Goal: Task Accomplishment & Management: Manage account settings

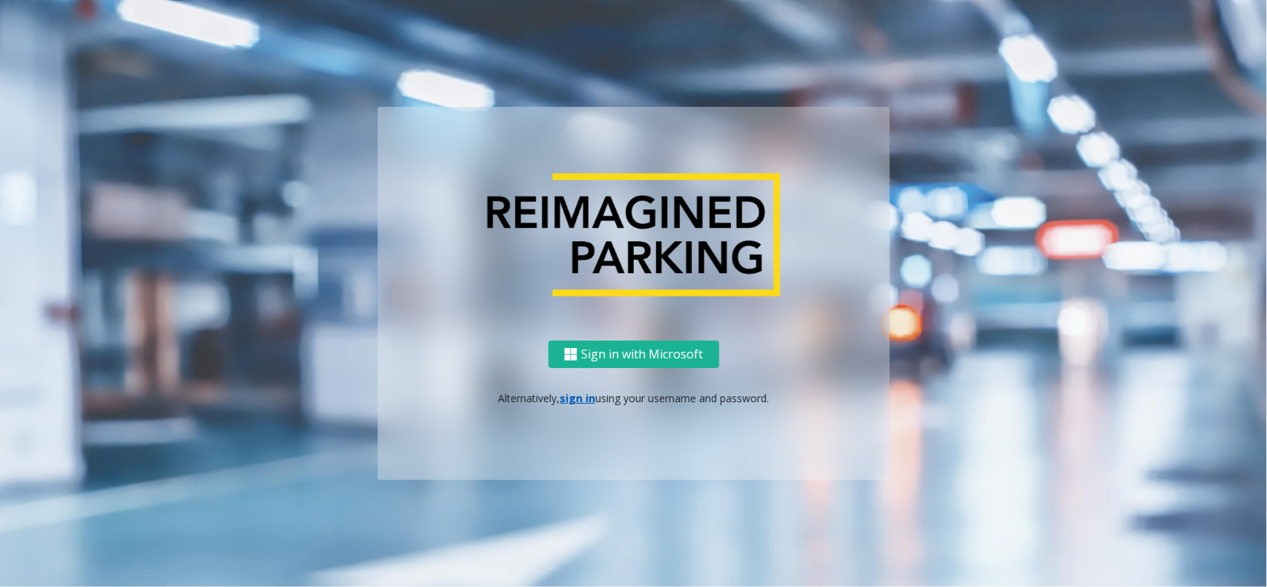
drag, startPoint x: 0, startPoint y: 0, endPoint x: 574, endPoint y: 401, distance: 700.1
click at [564, 413] on div "Sign in with Microsoft Alternatively, sign in using your username and password." at bounding box center [634, 410] width 512 height 139
click at [574, 401] on link "sign in" at bounding box center [577, 398] width 36 height 14
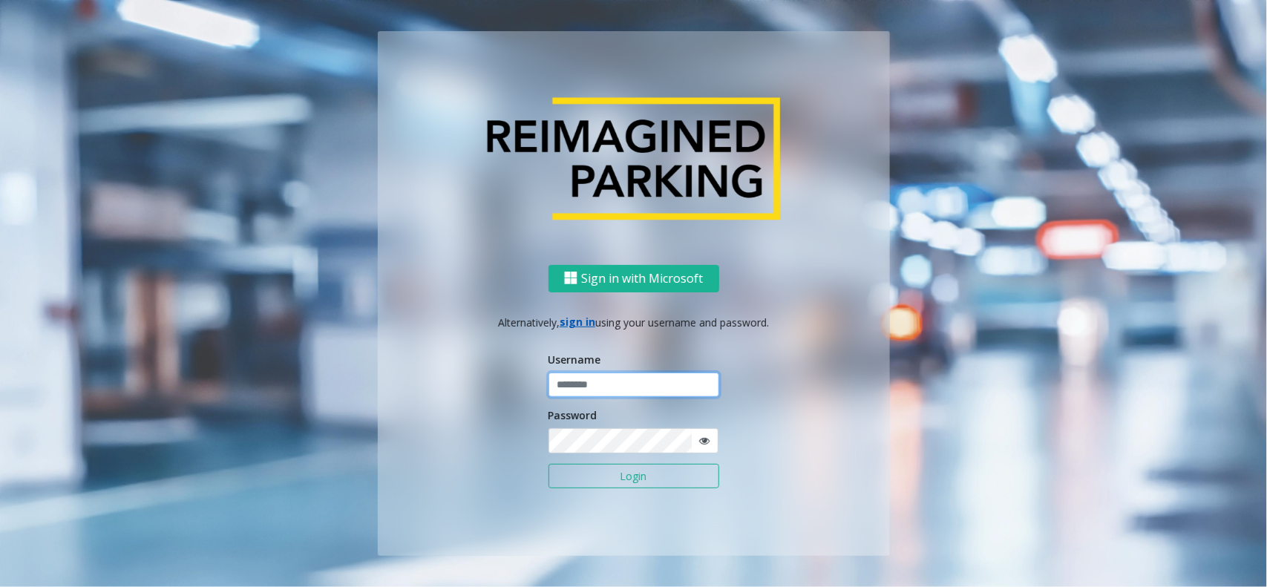
click at [599, 380] on input "text" at bounding box center [633, 384] width 171 height 25
type input "**********"
click at [602, 475] on button "Login" at bounding box center [633, 476] width 171 height 25
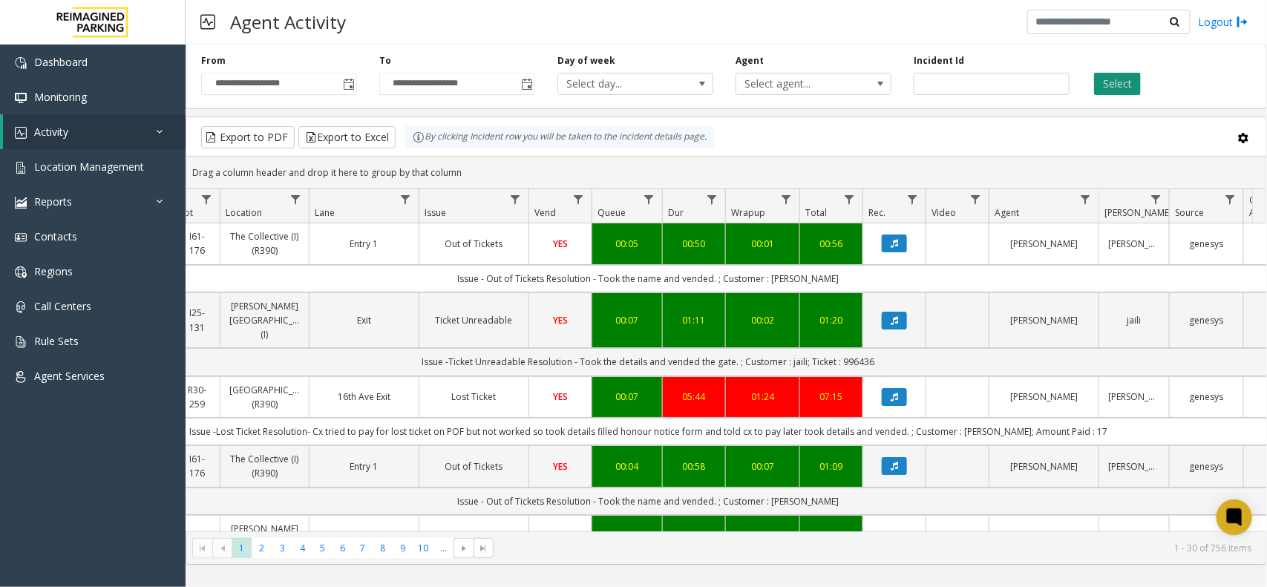
click at [1122, 86] on button "Select" at bounding box center [1117, 84] width 47 height 22
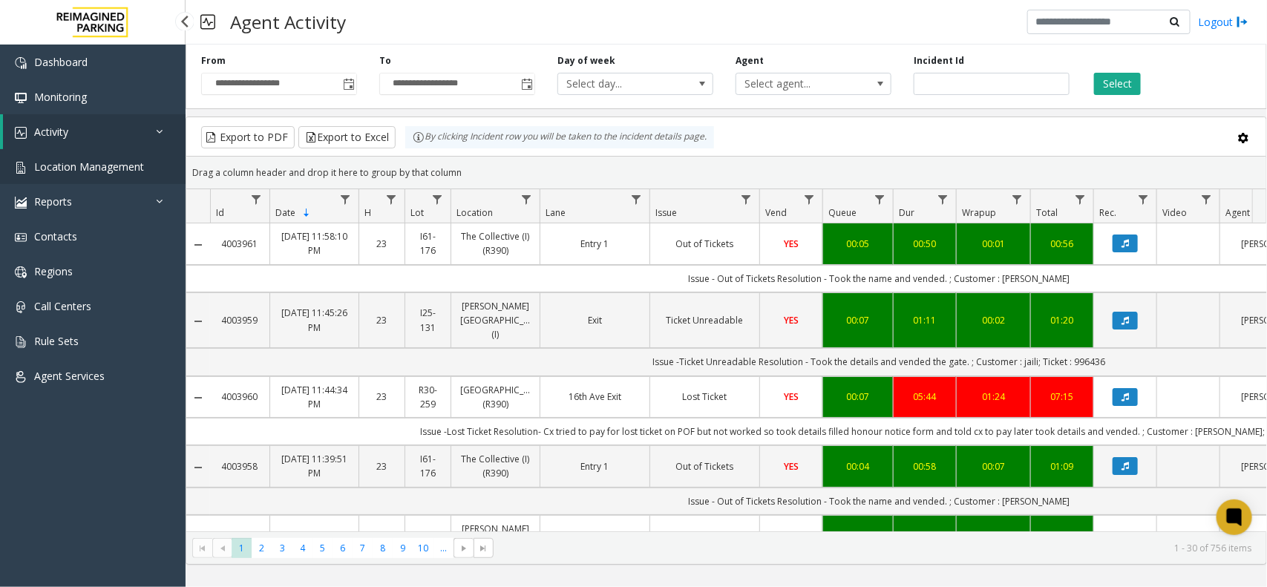
click at [130, 162] on span "Location Management" at bounding box center [89, 167] width 110 height 14
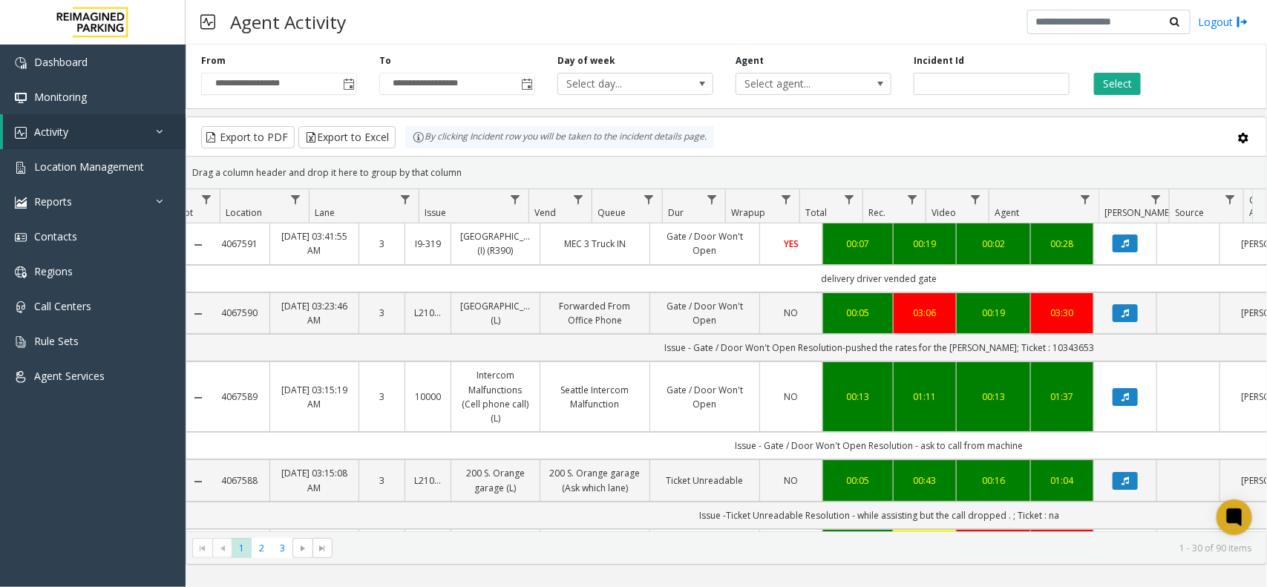
scroll to position [0, 231]
